Goal: Task Accomplishment & Management: Manage account settings

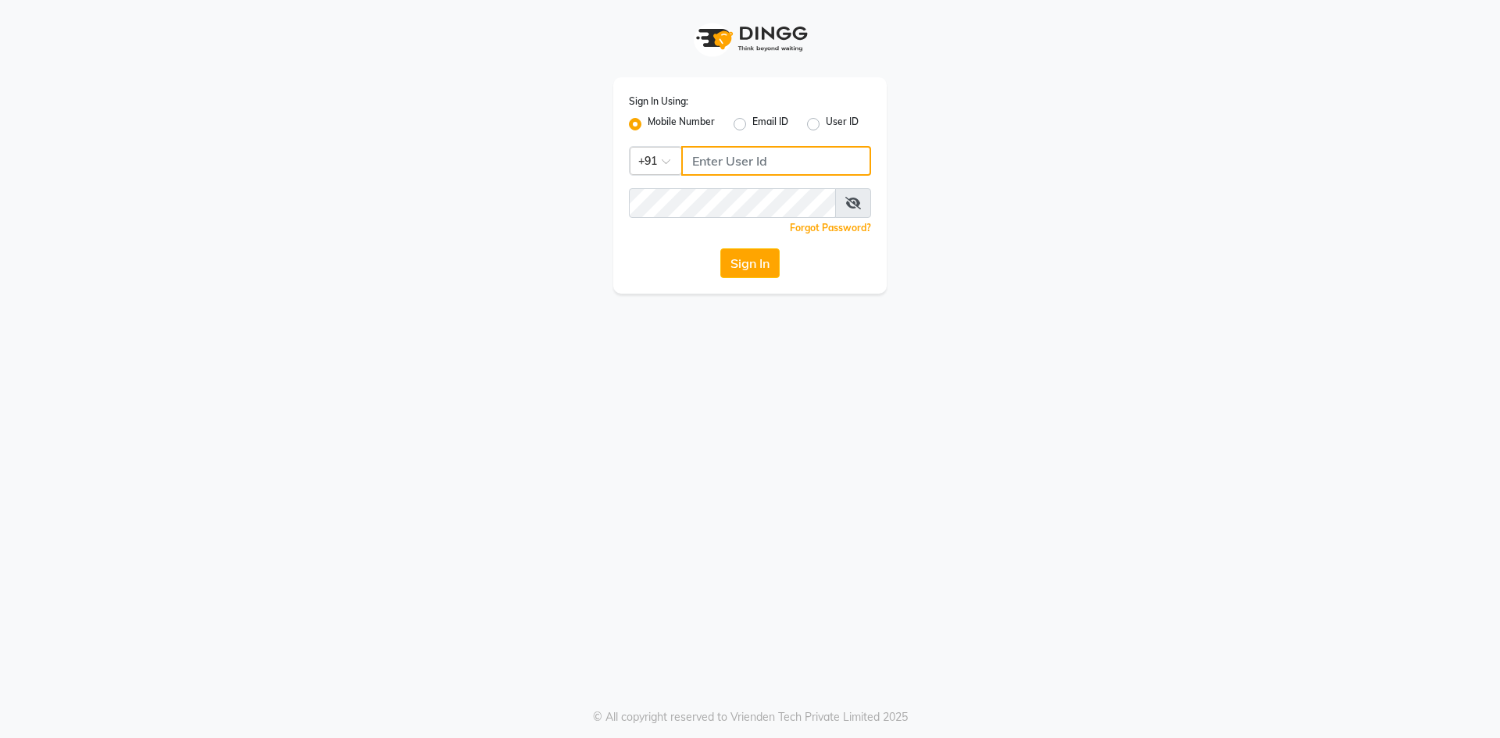
click at [784, 159] on input "Username" at bounding box center [776, 161] width 190 height 30
type input "8668339054"
click at [729, 267] on button "Sign In" at bounding box center [749, 263] width 59 height 30
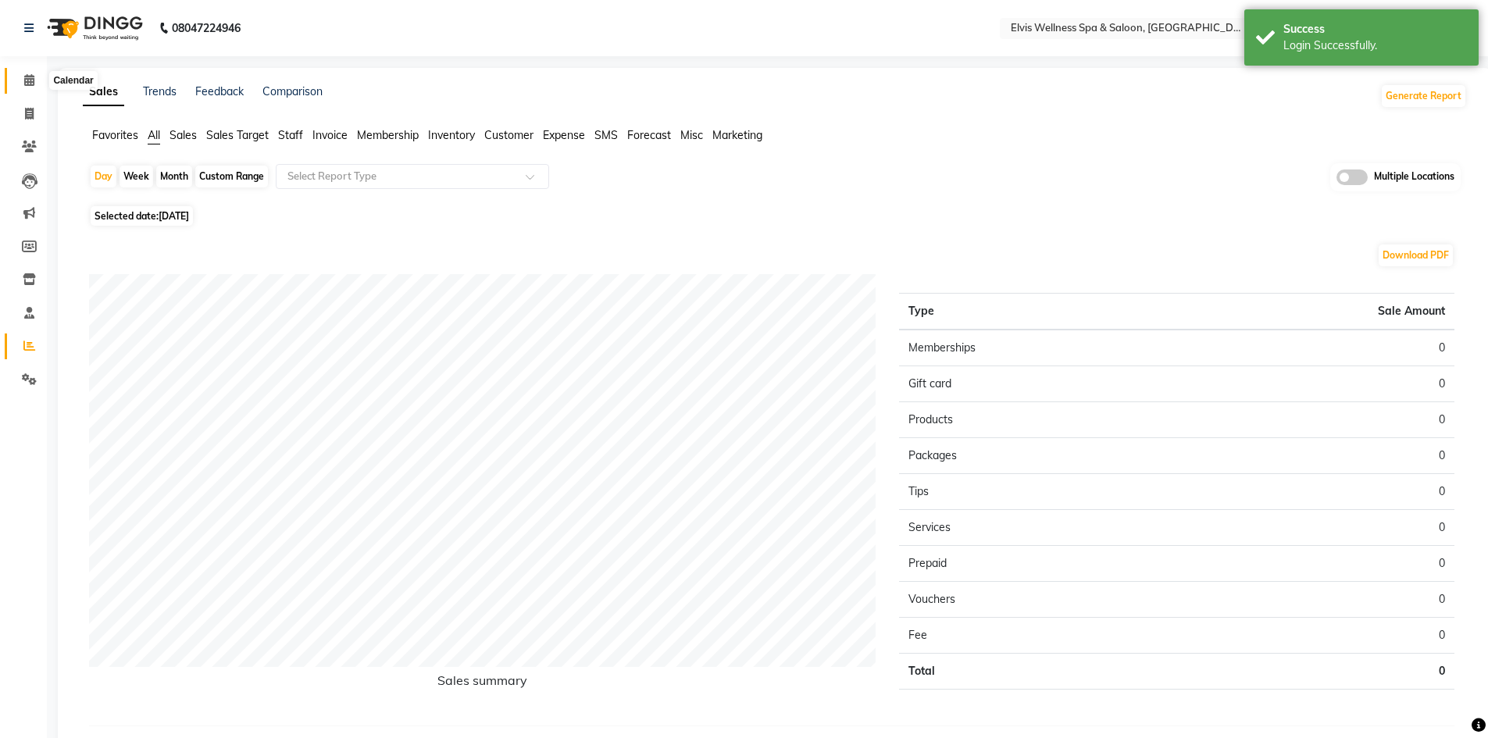
click at [31, 80] on icon at bounding box center [29, 80] width 10 height 12
